Goal: Use online tool/utility

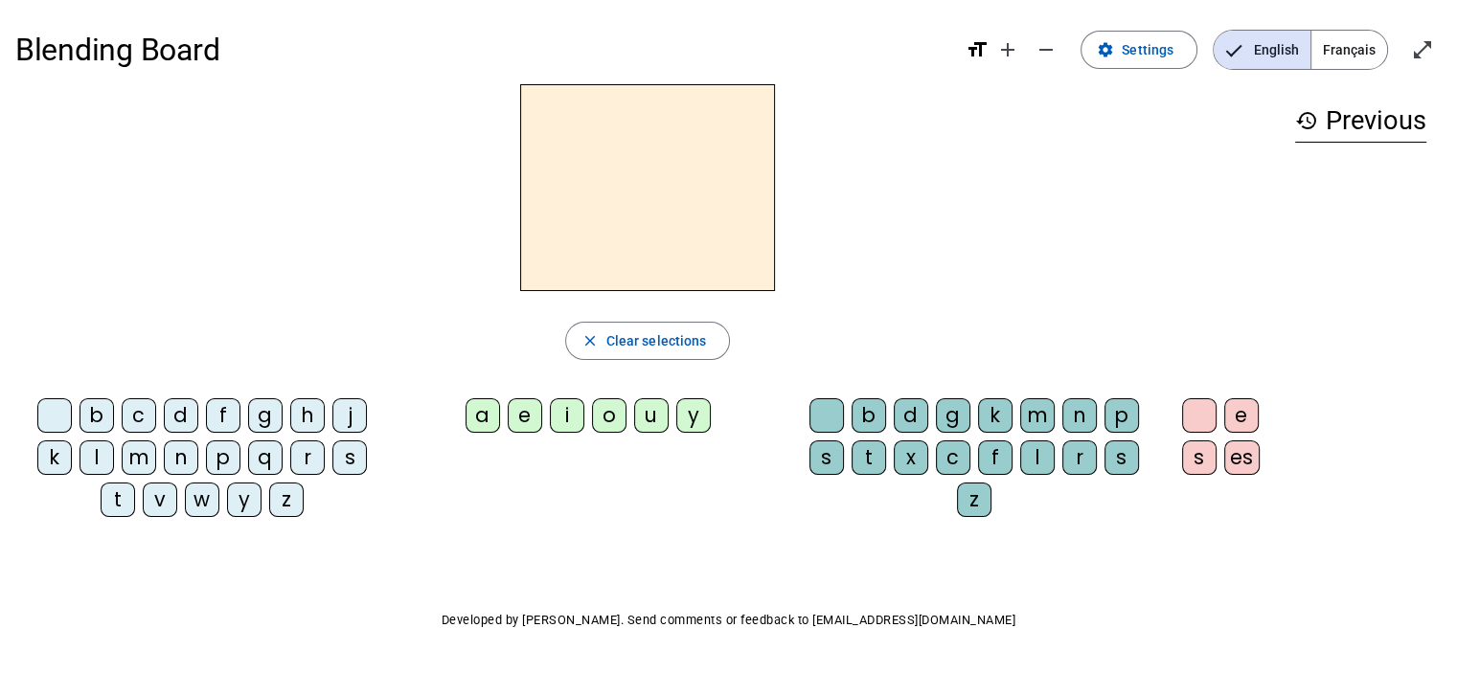
click at [101, 455] on div "l" at bounding box center [96, 458] width 34 height 34
click at [525, 428] on div "e" at bounding box center [525, 415] width 34 height 34
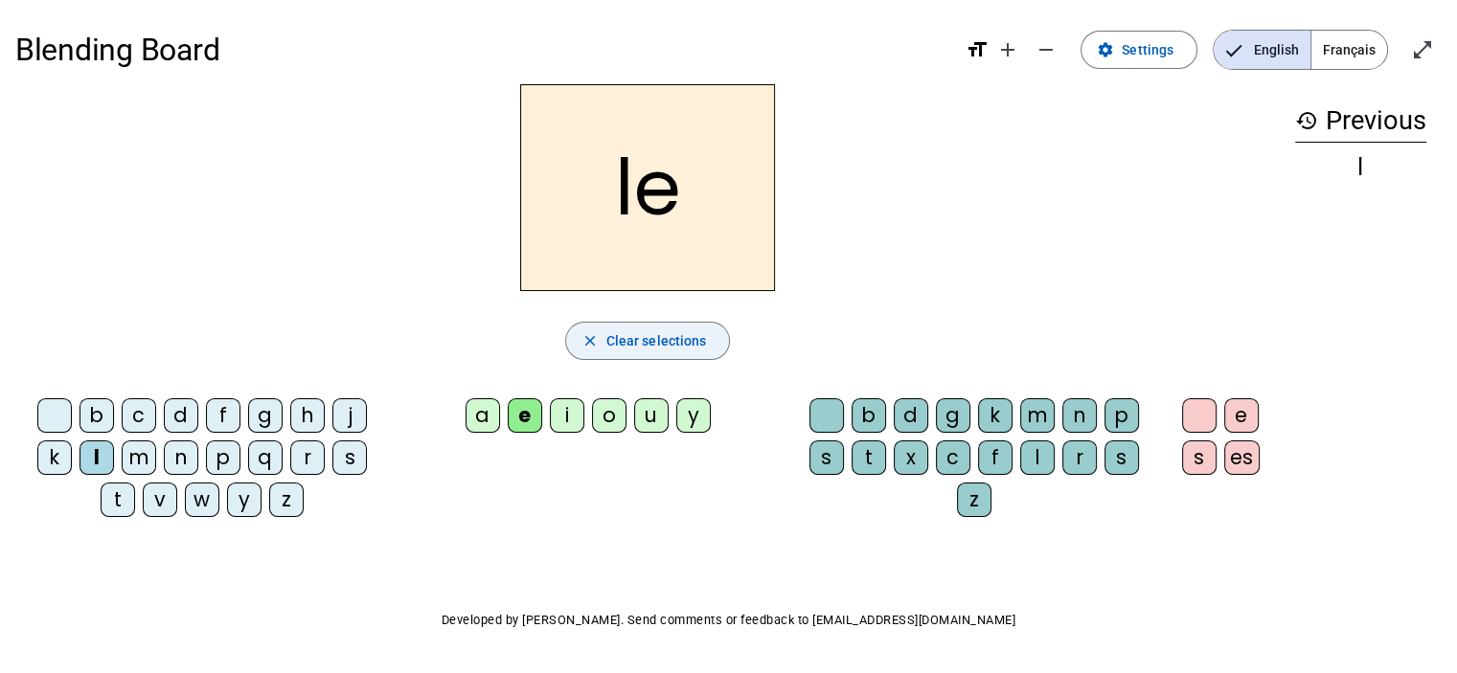
click at [671, 345] on span "Clear selections" at bounding box center [656, 340] width 101 height 23
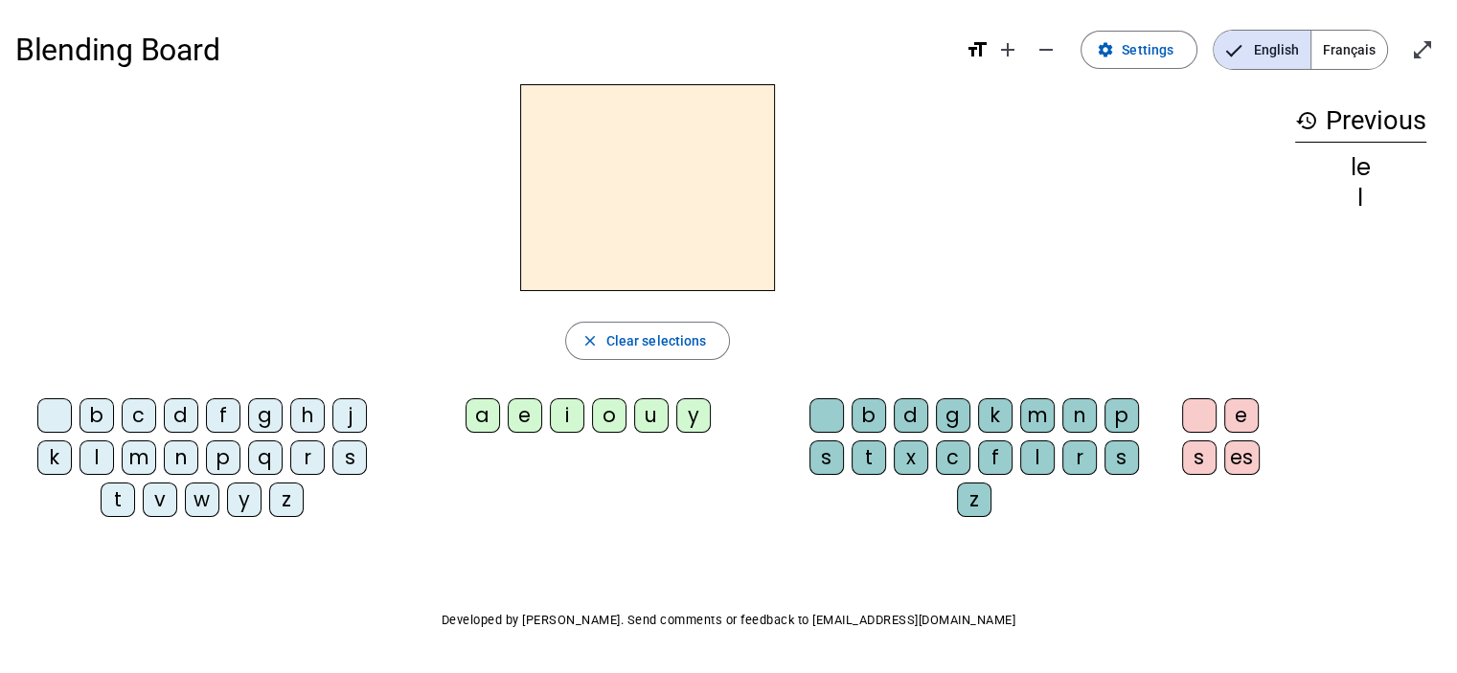
click at [102, 461] on div "l" at bounding box center [96, 458] width 34 height 34
click at [648, 419] on div "u" at bounding box center [651, 415] width 34 height 34
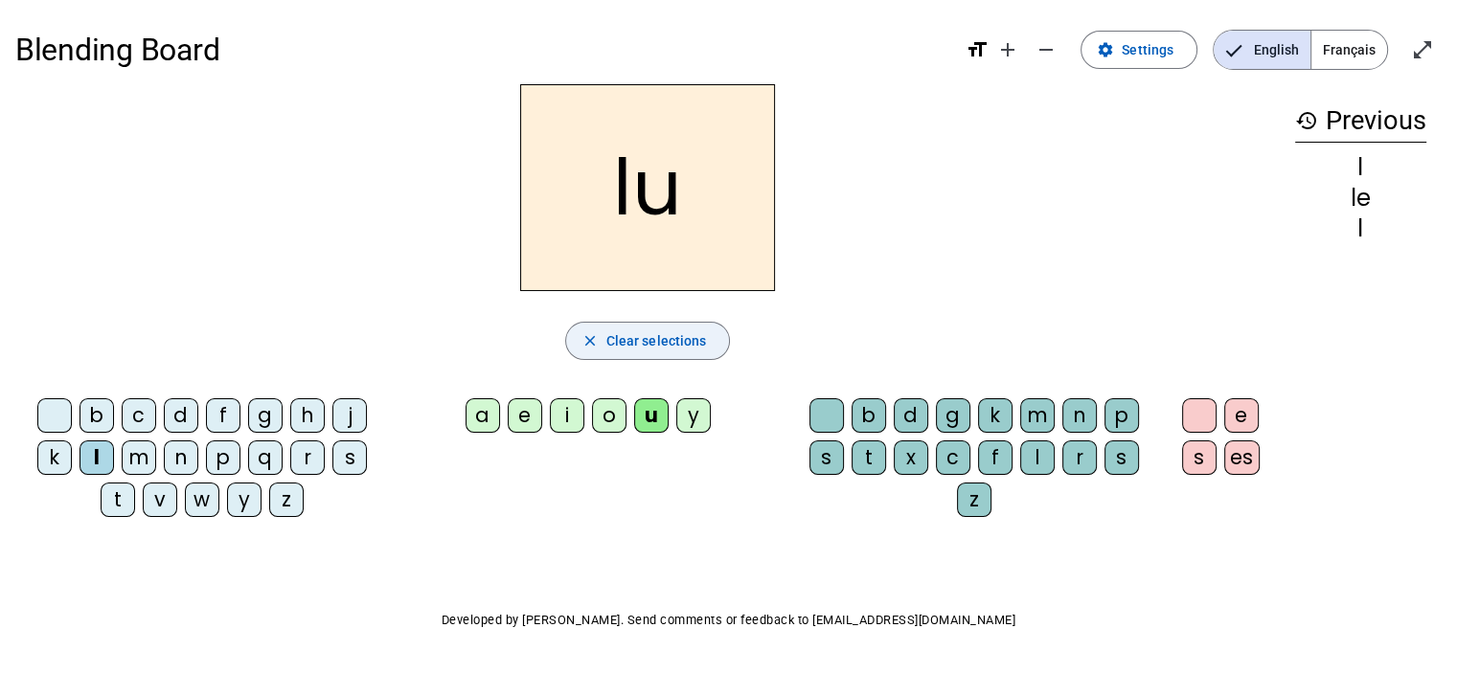
click at [661, 342] on span "Clear selections" at bounding box center [656, 340] width 101 height 23
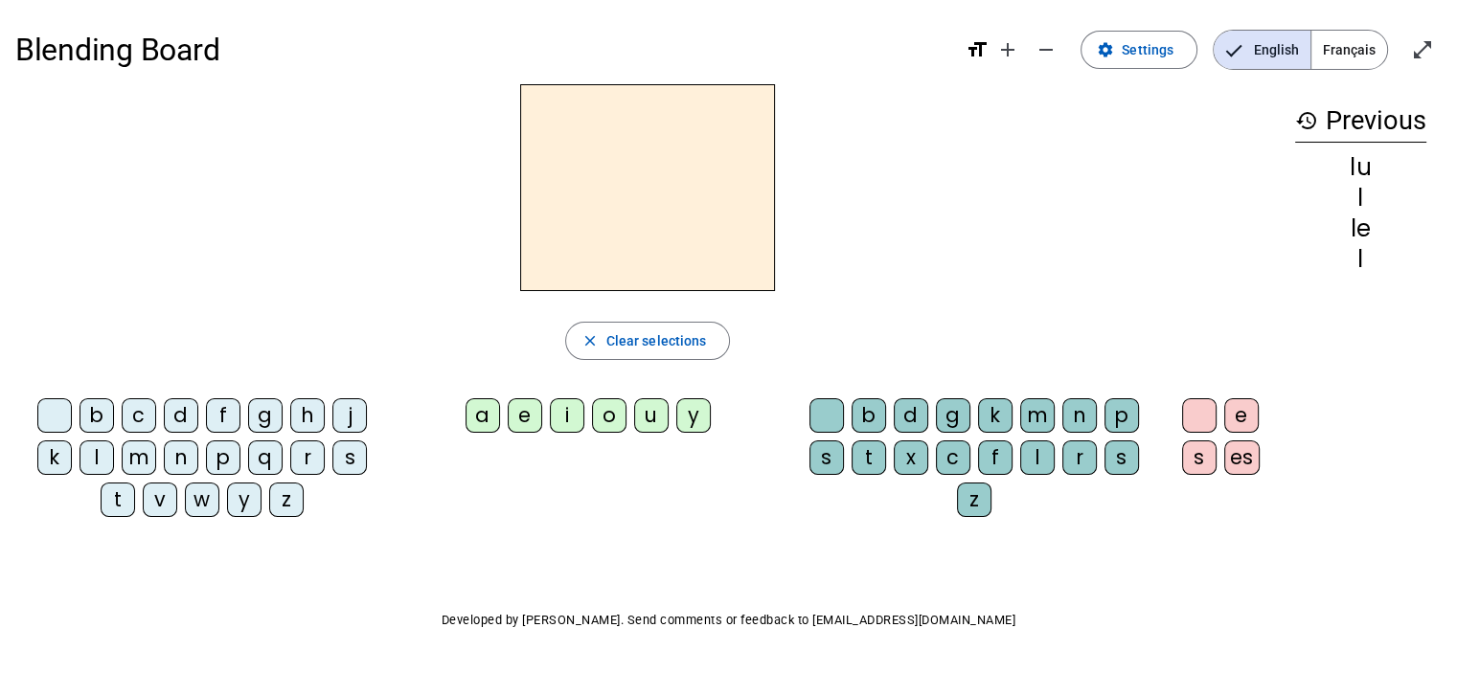
click at [108, 463] on div "l" at bounding box center [96, 458] width 34 height 34
click at [469, 409] on div "a" at bounding box center [482, 415] width 34 height 34
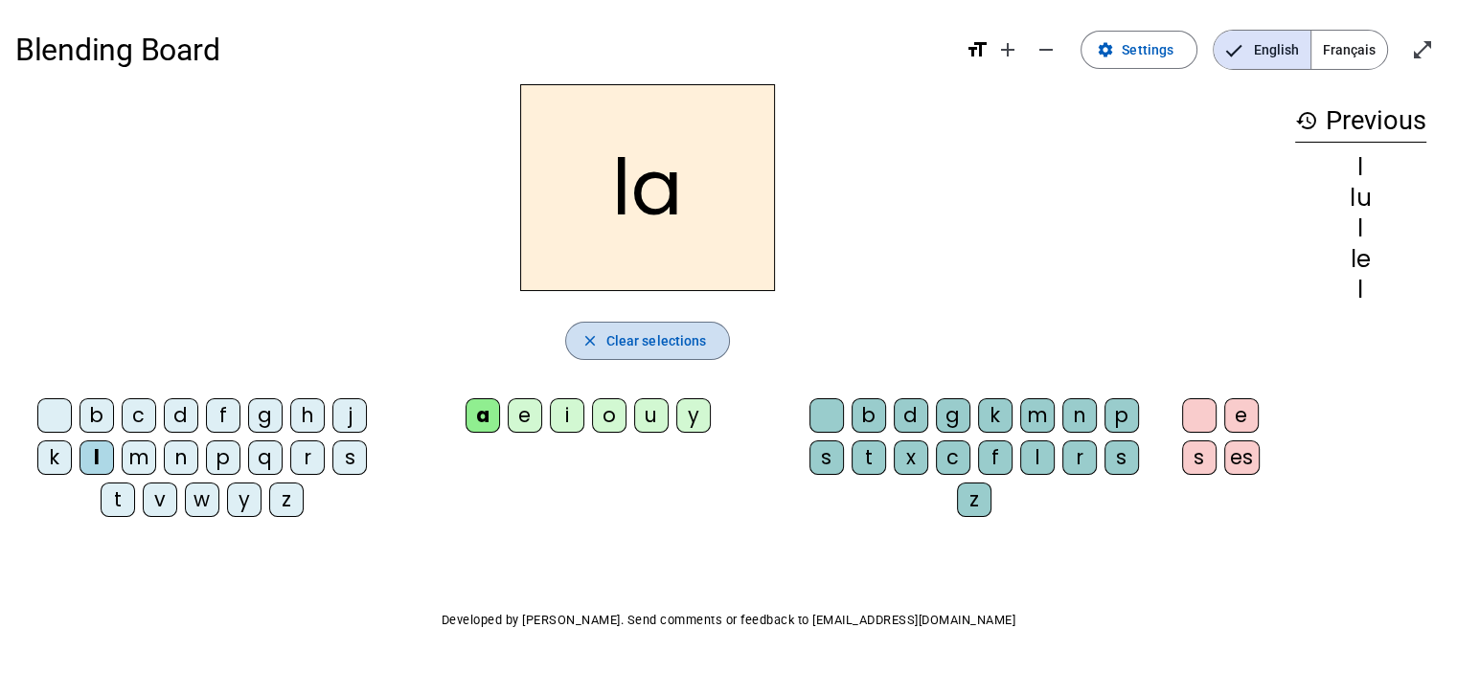
click at [649, 333] on span "Clear selections" at bounding box center [656, 340] width 101 height 23
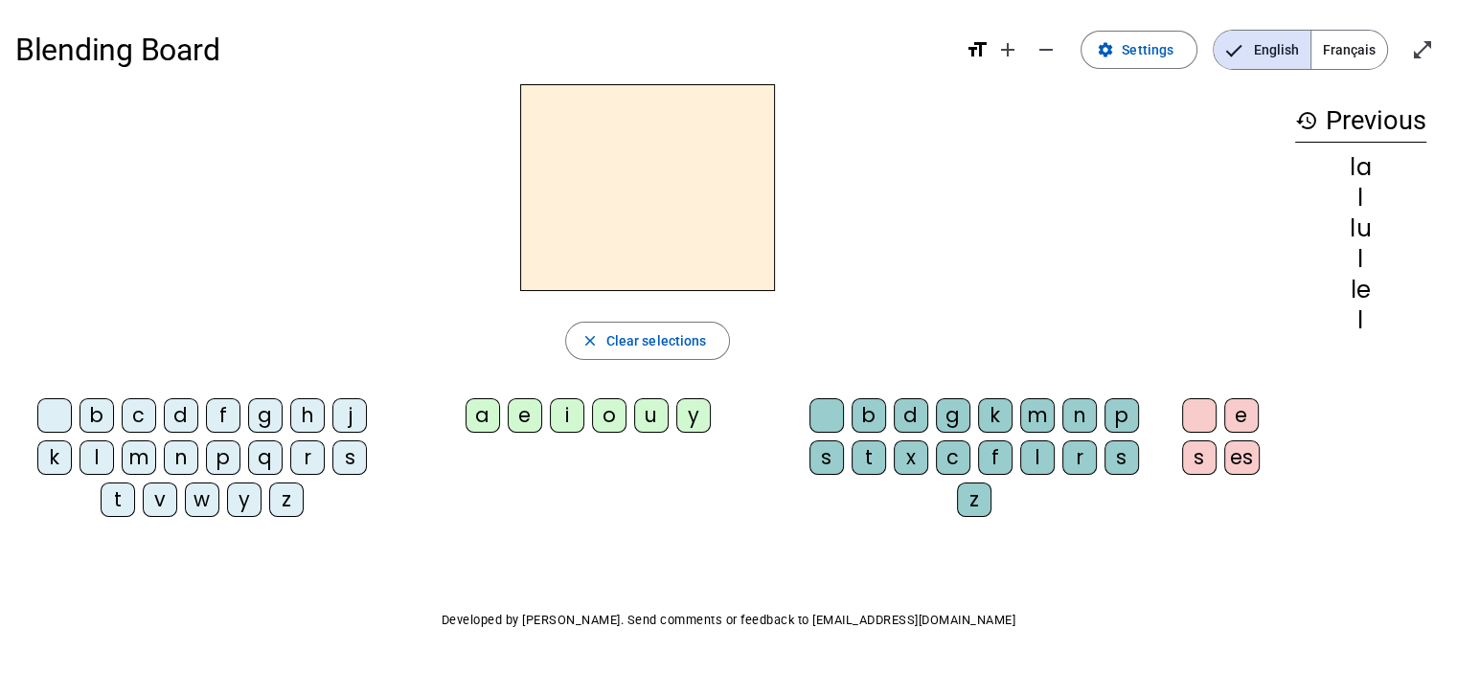
click at [122, 507] on div "t" at bounding box center [118, 500] width 34 height 34
click at [644, 419] on div "u" at bounding box center [651, 415] width 34 height 34
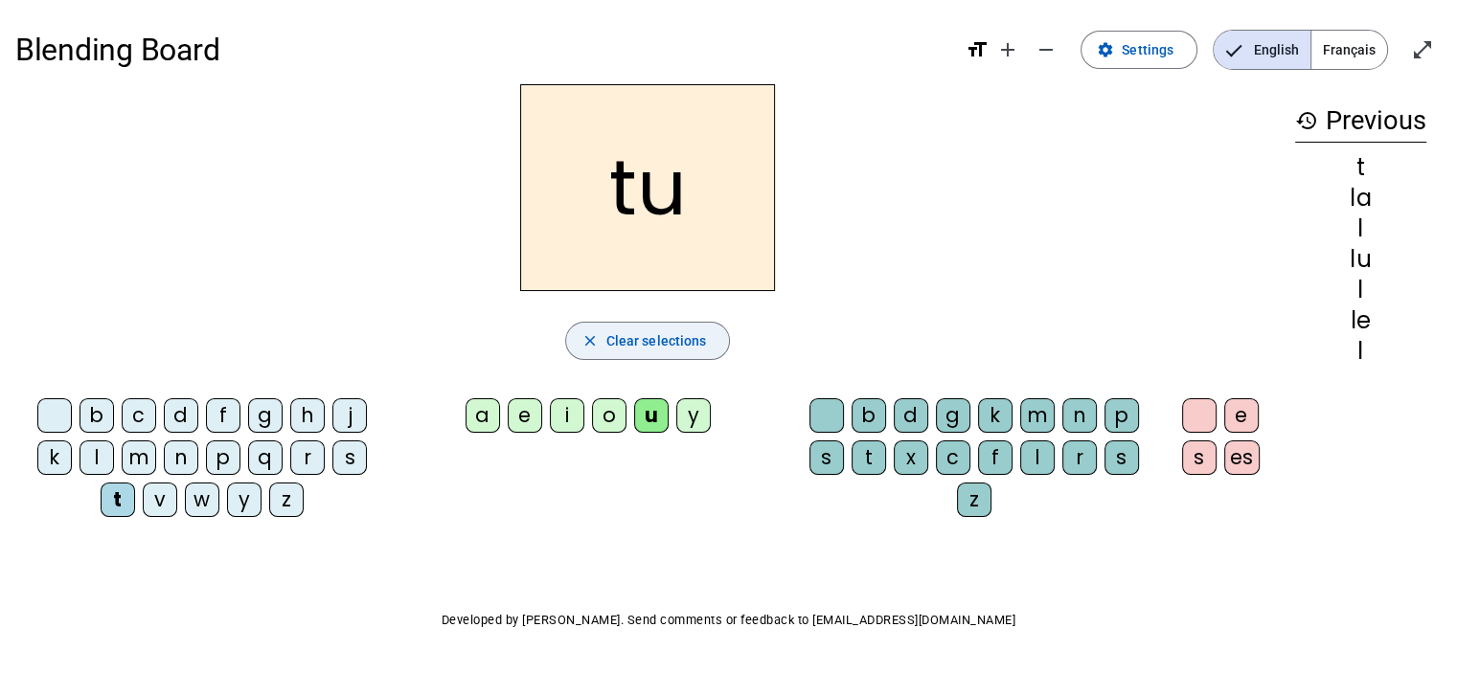
click at [632, 344] on span "Clear selections" at bounding box center [656, 340] width 101 height 23
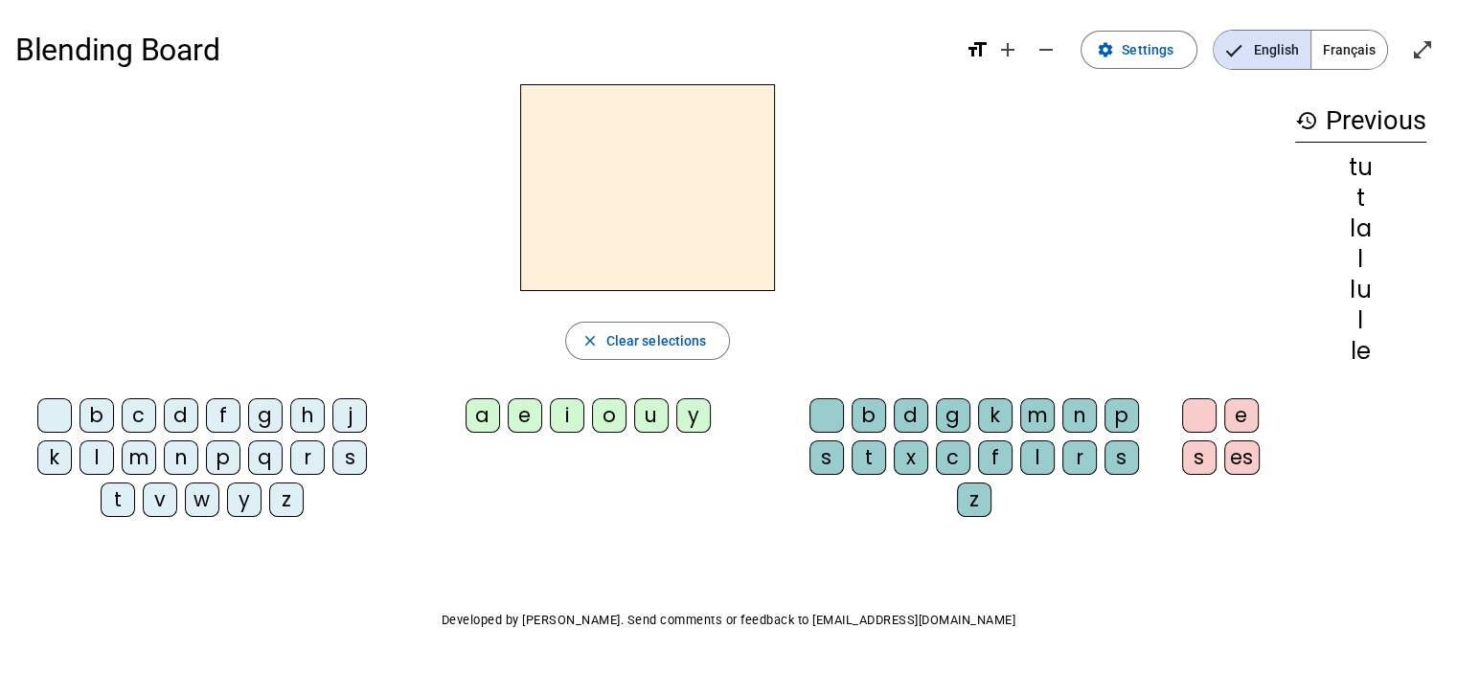
click at [186, 414] on div "d" at bounding box center [181, 415] width 34 height 34
click at [653, 418] on div "u" at bounding box center [651, 415] width 34 height 34
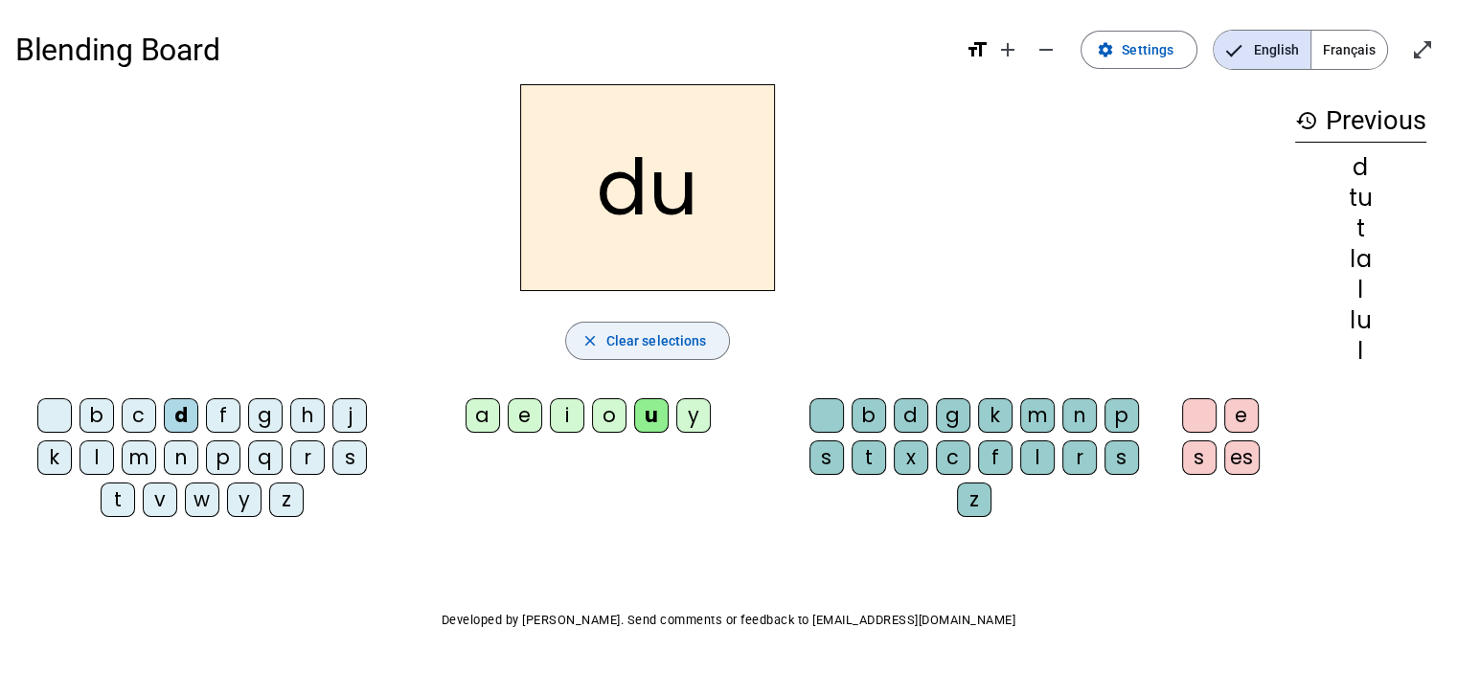
click at [627, 341] on span "Clear selections" at bounding box center [656, 340] width 101 height 23
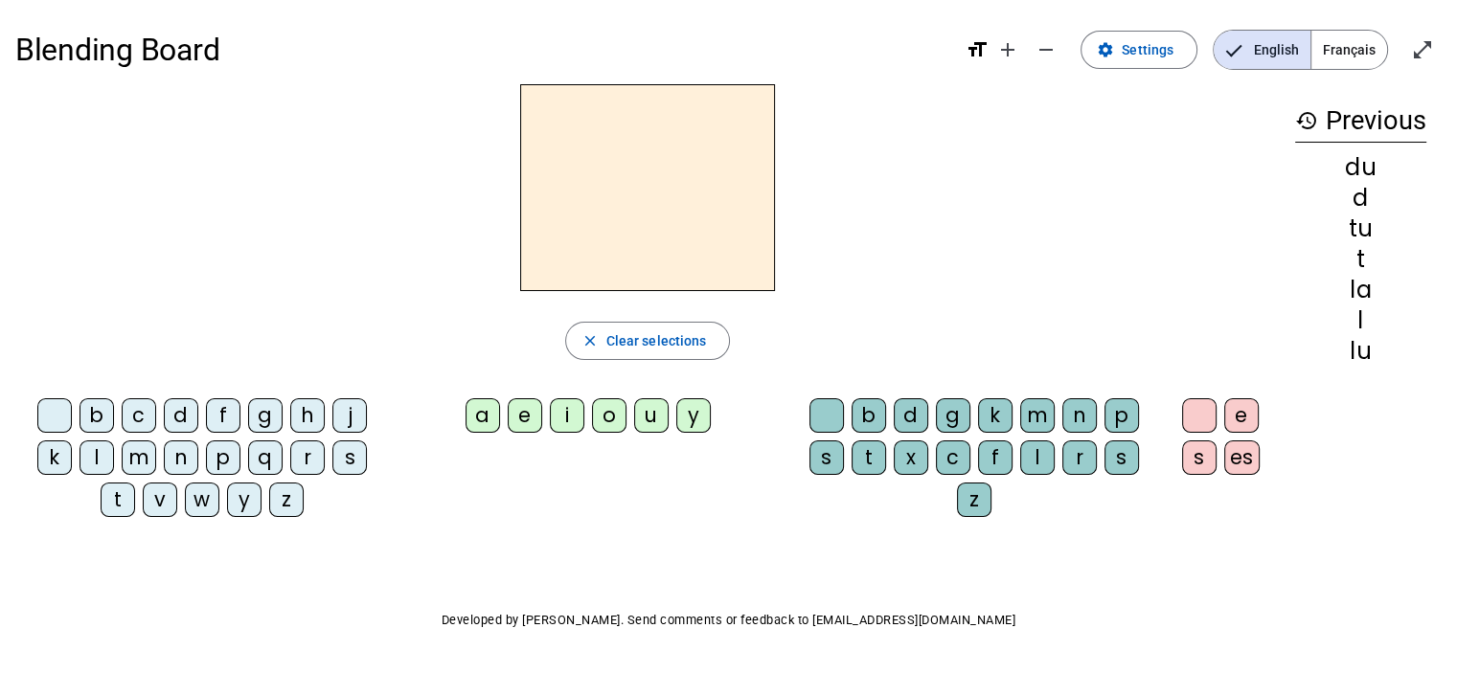
click at [188, 420] on div "d" at bounding box center [181, 415] width 34 height 34
click at [531, 403] on div "e" at bounding box center [525, 415] width 34 height 34
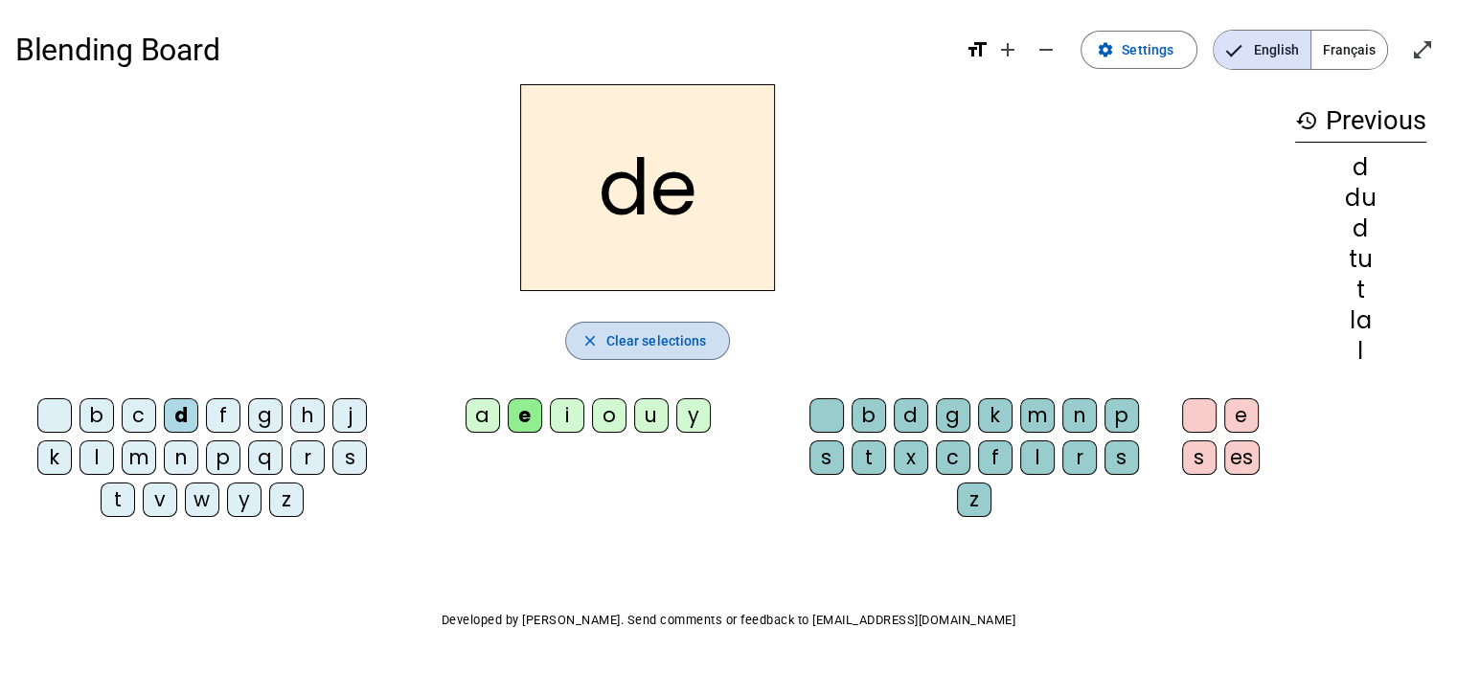
click at [694, 346] on span "Clear selections" at bounding box center [656, 340] width 101 height 23
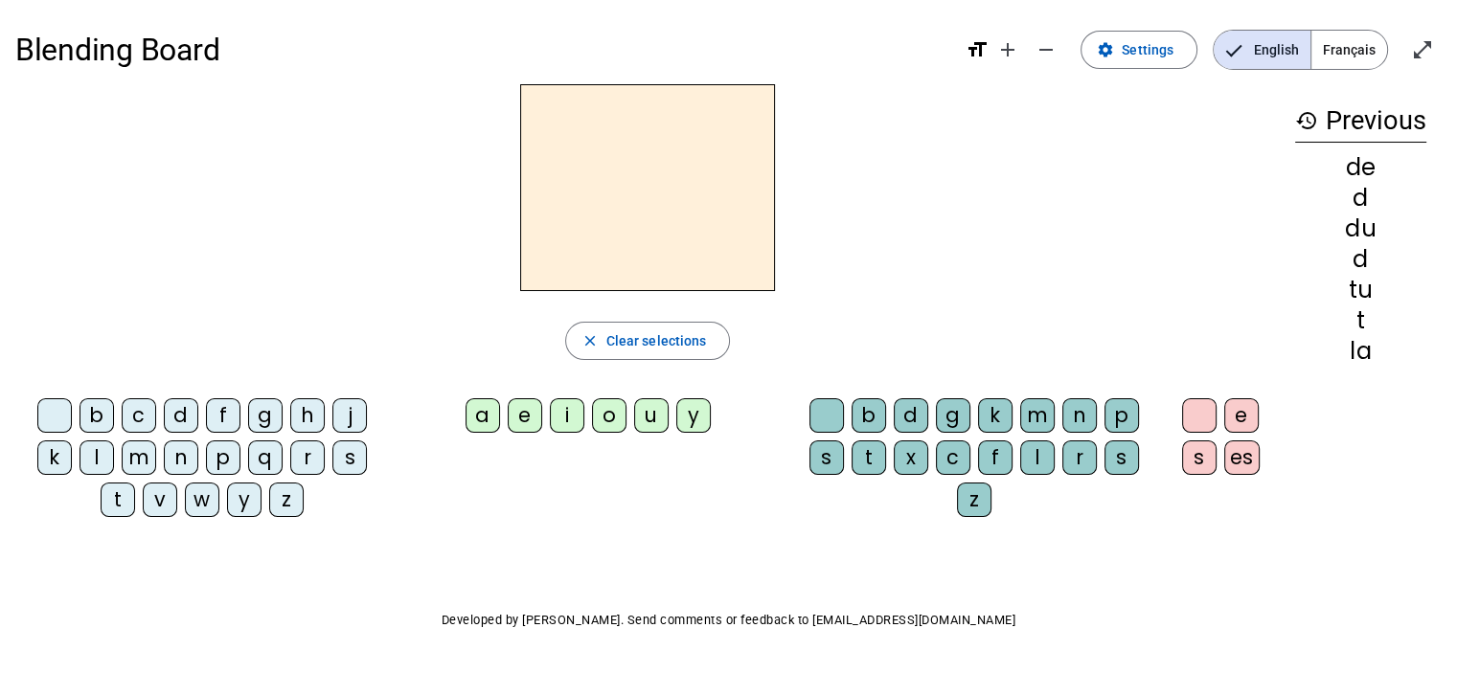
click at [116, 500] on div "t" at bounding box center [118, 500] width 34 height 34
click at [486, 422] on div "a" at bounding box center [482, 415] width 34 height 34
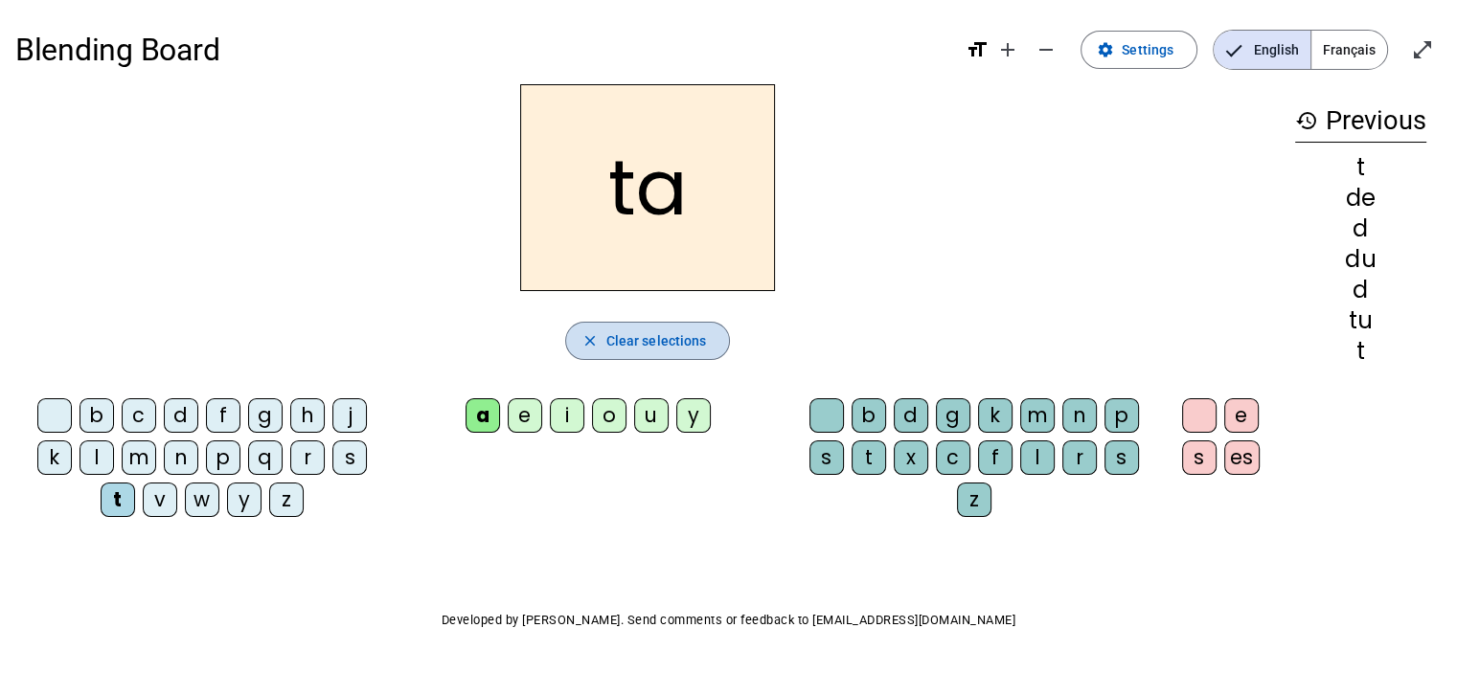
click at [647, 339] on span "Clear selections" at bounding box center [656, 340] width 101 height 23
